Goal: Transaction & Acquisition: Purchase product/service

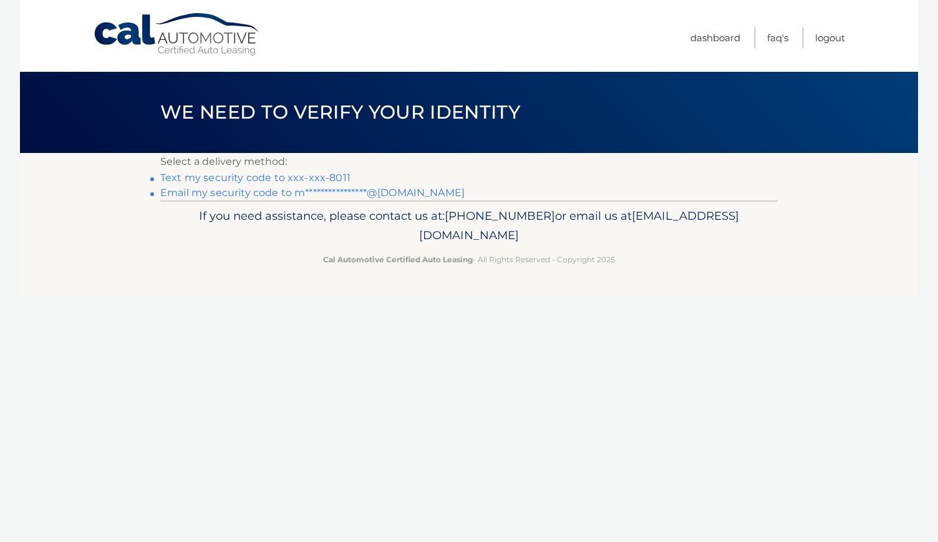
click at [337, 178] on link "Text my security code to xxx-xxx-8011" at bounding box center [255, 178] width 190 height 12
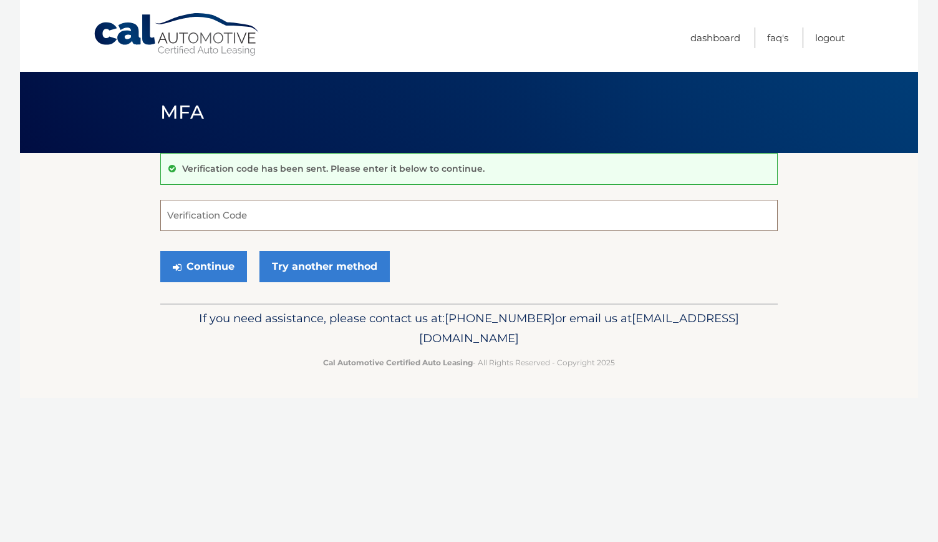
click at [270, 213] on input "Verification Code" at bounding box center [469, 215] width 618 height 31
type input "582794"
click at [218, 264] on button "Continue" at bounding box center [203, 266] width 87 height 31
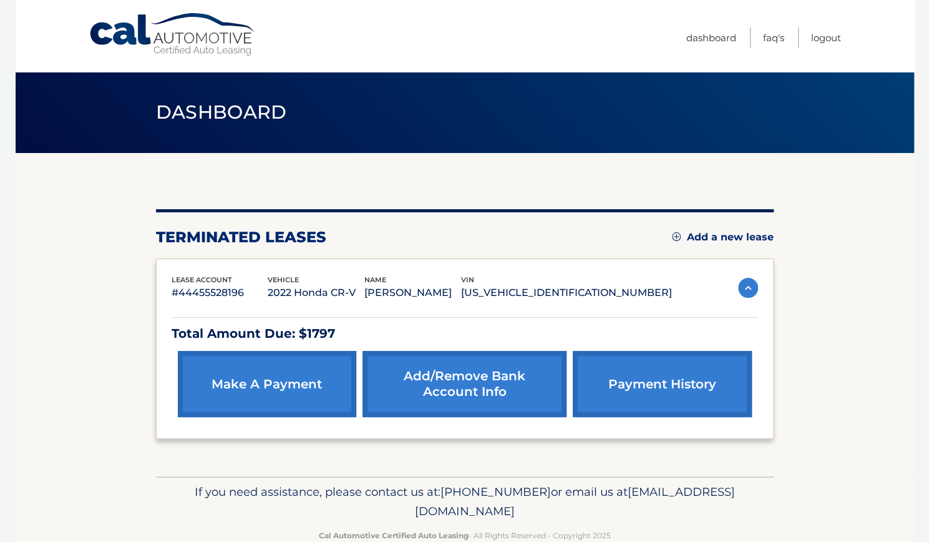
click at [293, 394] on link "make a payment" at bounding box center [267, 384] width 178 height 66
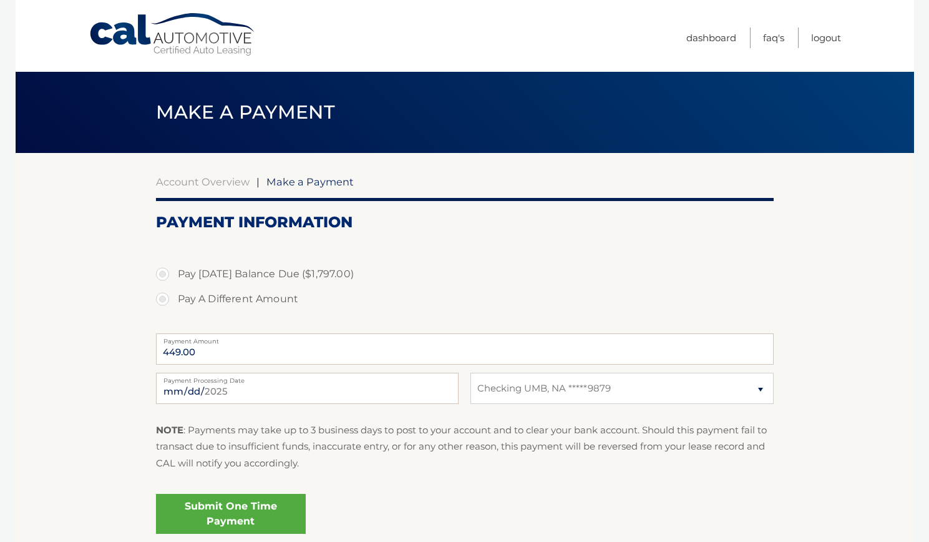
select select "NmFmZWE3ZjItZTQ4Yy00Yzc0LWE0MmMtMWVkNDQ1MjBkZjZk"
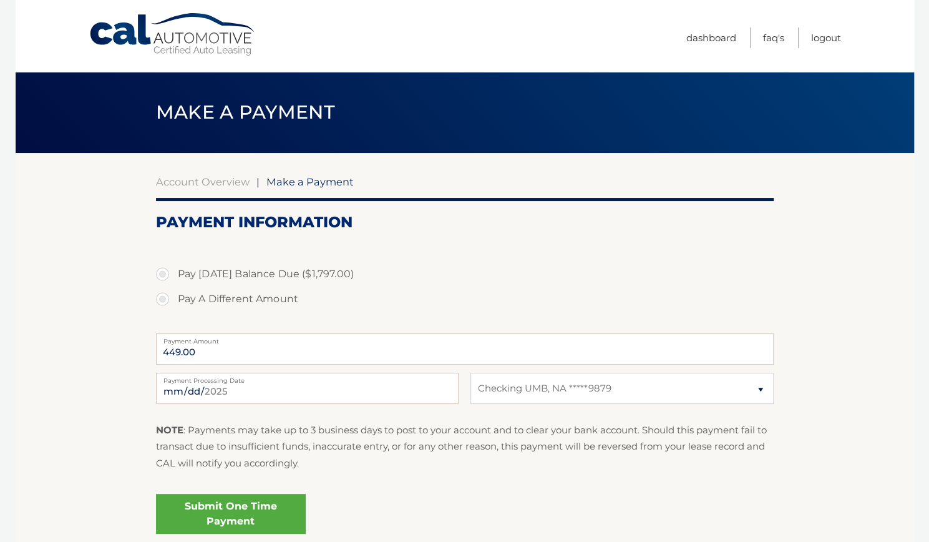
click at [162, 301] on label "Pay A Different Amount" at bounding box center [465, 298] width 618 height 25
click at [162, 301] on input "Pay A Different Amount" at bounding box center [167, 296] width 12 height 20
radio input "true"
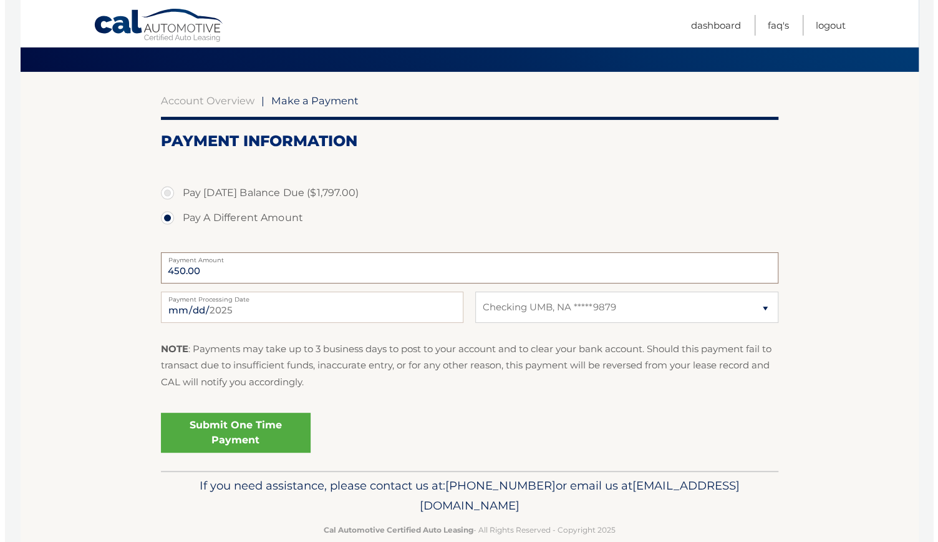
scroll to position [84, 0]
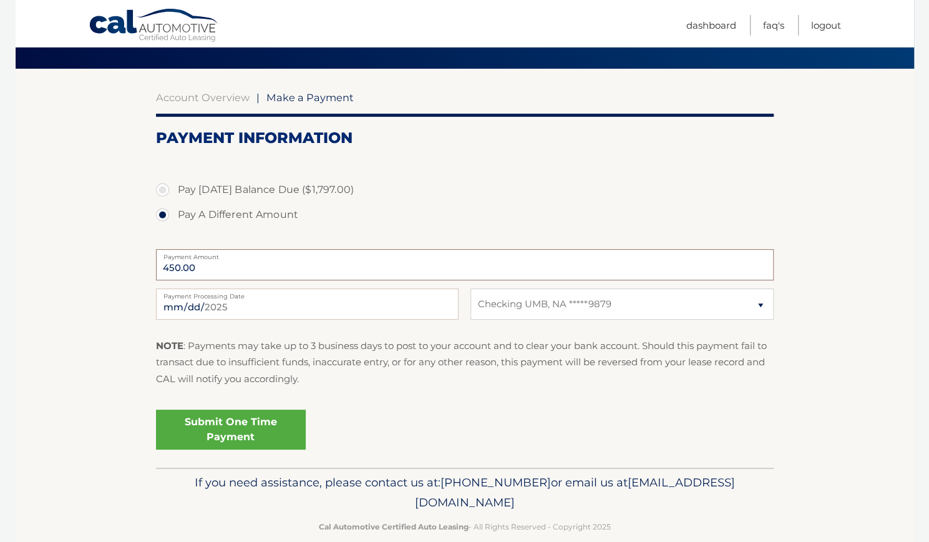
type input "450.00"
click at [205, 432] on link "Submit One Time Payment" at bounding box center [231, 429] width 150 height 40
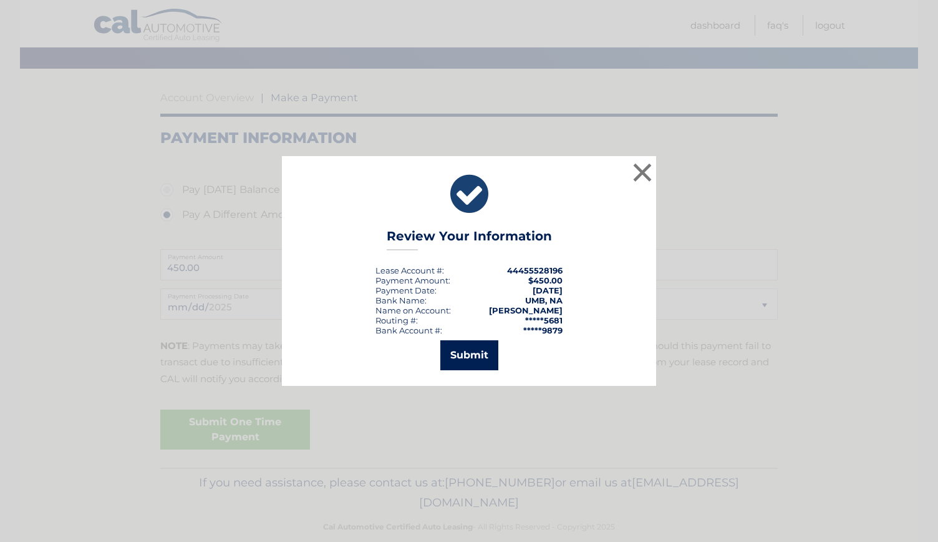
click at [477, 350] on button "Submit" at bounding box center [469, 355] width 58 height 30
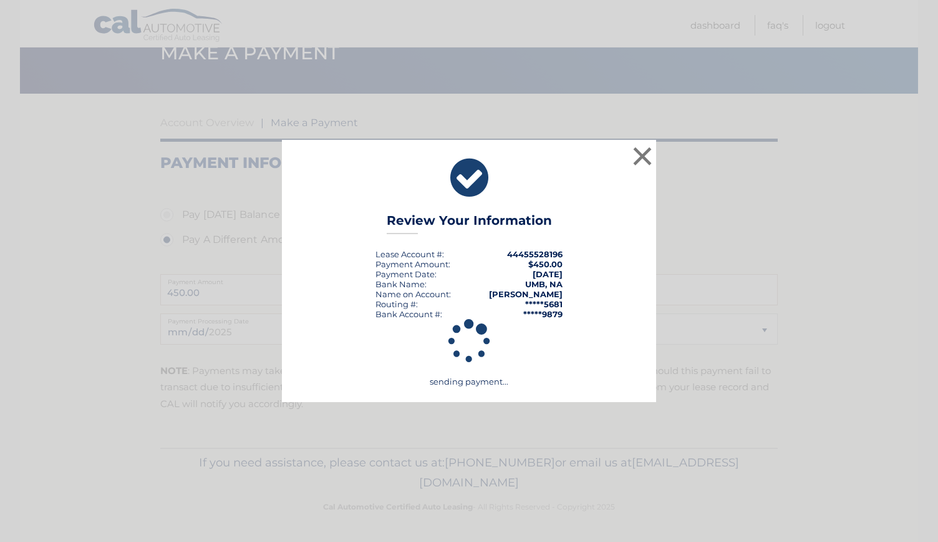
scroll to position [59, 0]
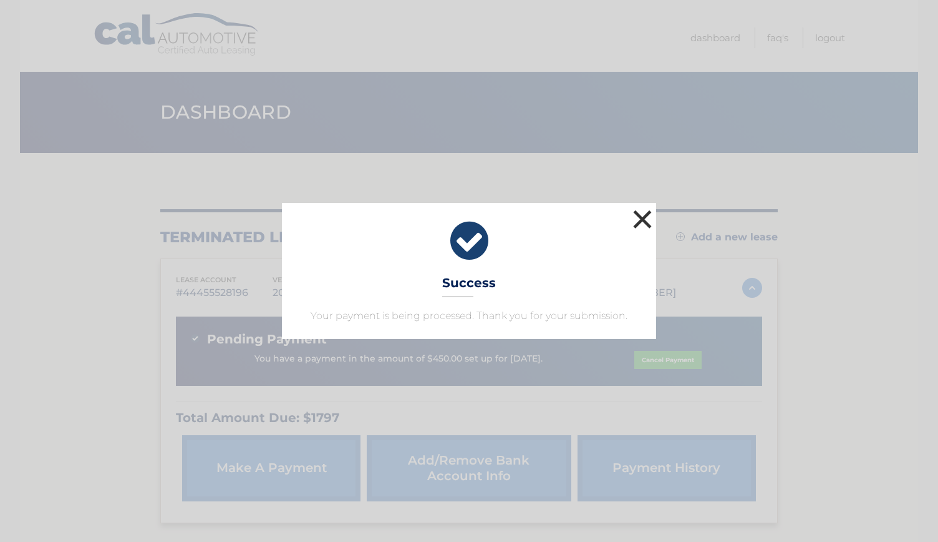
click at [641, 216] on button "×" at bounding box center [642, 218] width 25 height 25
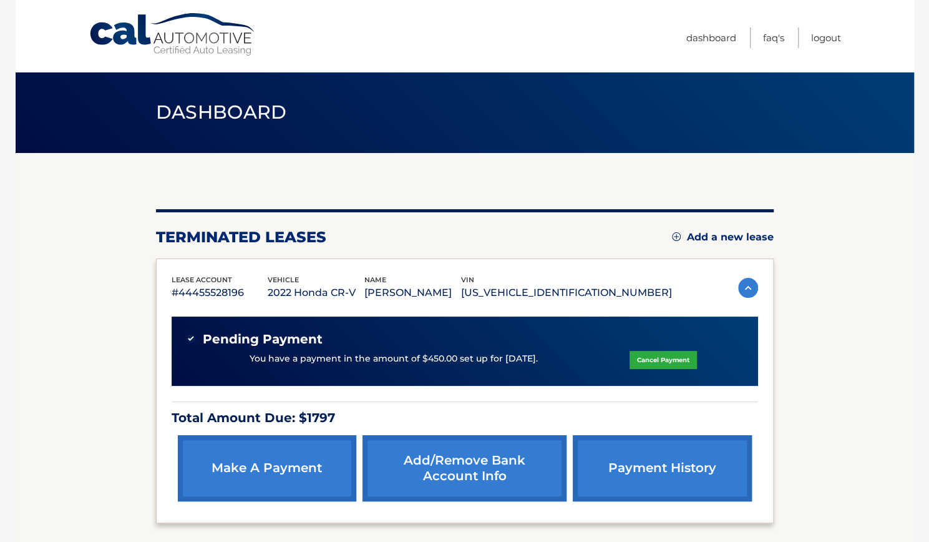
click at [890, 193] on section "You are registered for this site, but you haven't enrolled in online payments. …" at bounding box center [465, 356] width 898 height 407
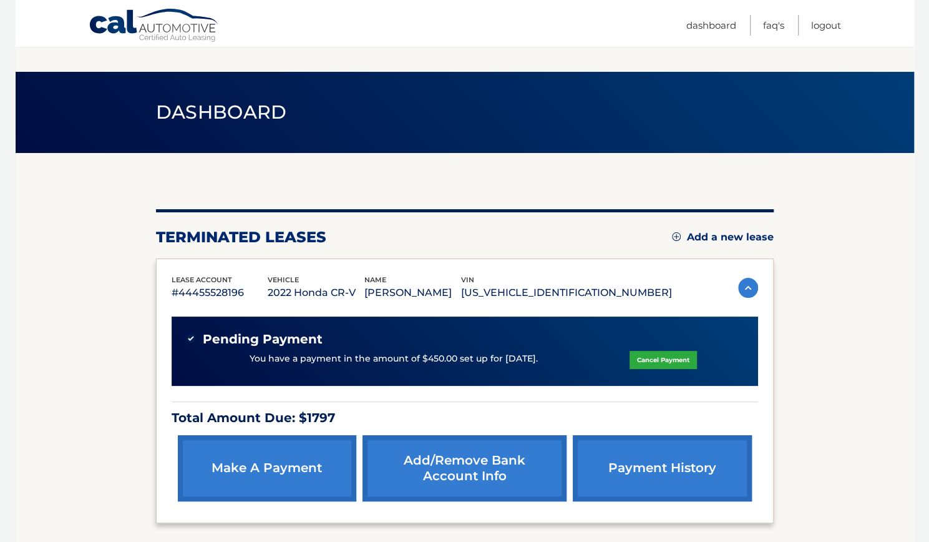
scroll to position [112, 0]
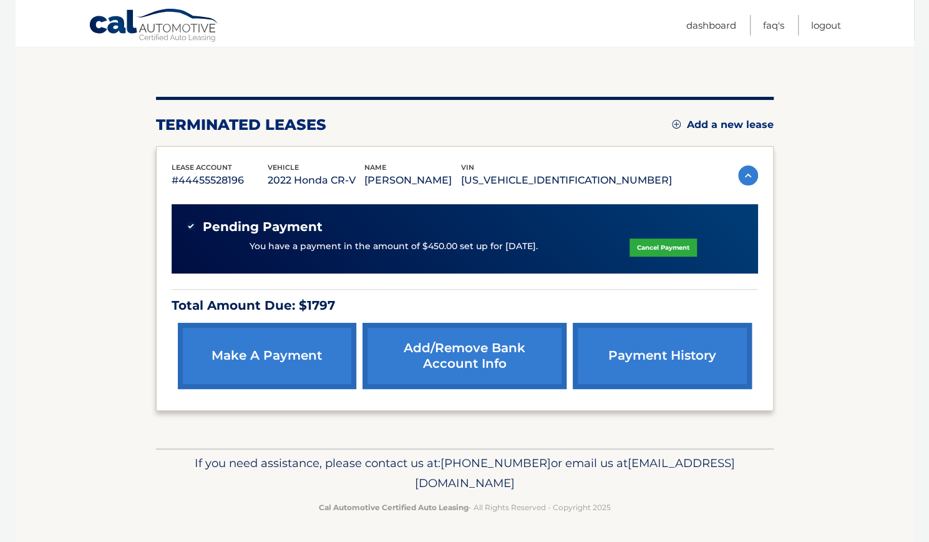
click at [825, 324] on section "You are registered for this site, but you haven't enrolled in online payments. …" at bounding box center [465, 244] width 898 height 407
